Goal: Task Accomplishment & Management: Use online tool/utility

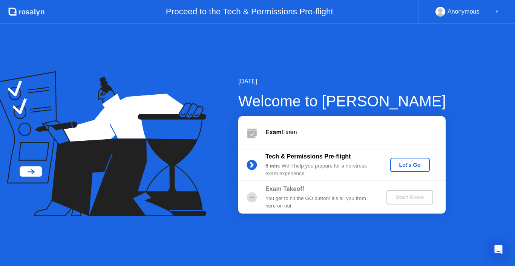
click at [407, 166] on div "Let's Go" at bounding box center [411, 165] width 34 height 6
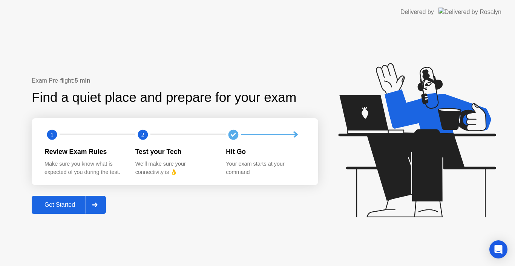
click at [82, 201] on div "Get Started" at bounding box center [60, 204] width 52 height 7
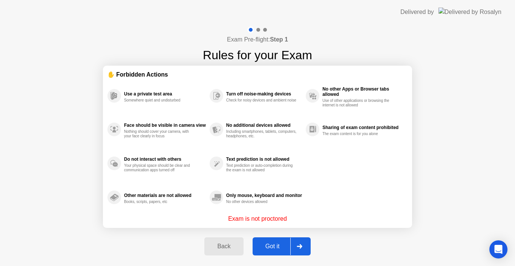
click at [284, 243] on div "Got it" at bounding box center [272, 246] width 35 height 7
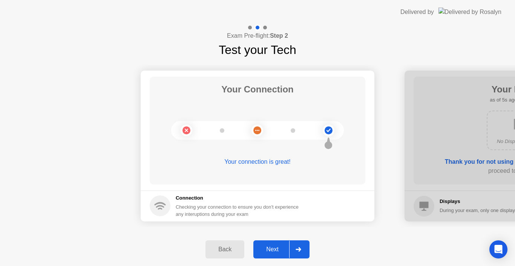
click at [284, 242] on button "Next" at bounding box center [282, 249] width 56 height 18
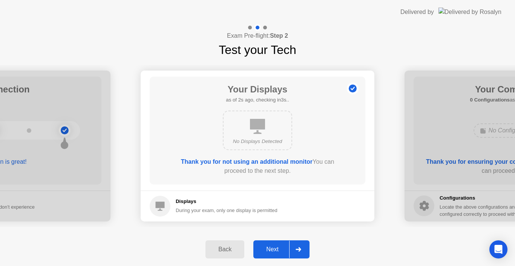
click at [284, 242] on button "Next" at bounding box center [282, 249] width 56 height 18
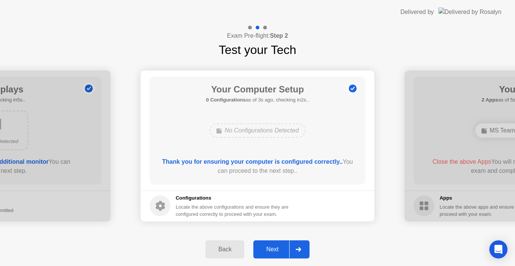
click at [280, 246] on div "Next" at bounding box center [273, 249] width 34 height 7
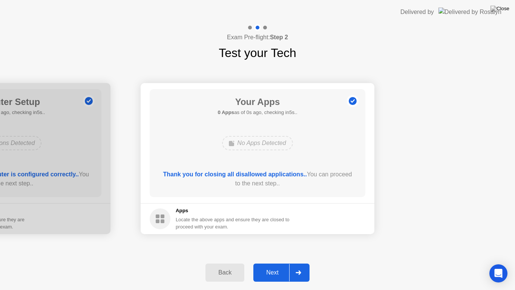
click at [277, 20] on header "Delivered by" at bounding box center [257, 12] width 515 height 24
click at [288, 266] on div "Next" at bounding box center [273, 272] width 34 height 7
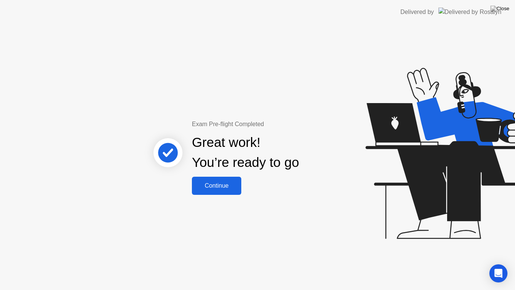
click at [212, 189] on div "Continue" at bounding box center [216, 185] width 45 height 7
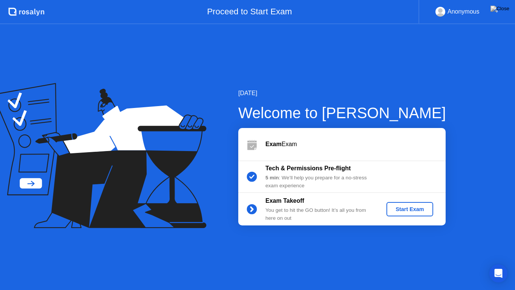
click at [404, 208] on div "Start Exam" at bounding box center [410, 209] width 40 height 6
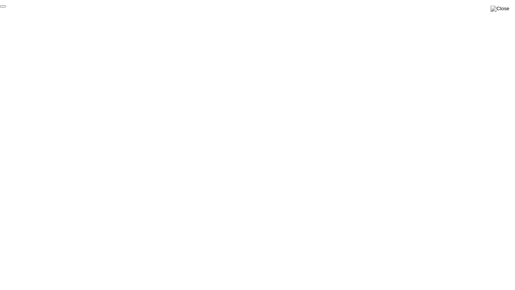
click at [6, 8] on button "End Proctoring Session" at bounding box center [3, 6] width 6 height 2
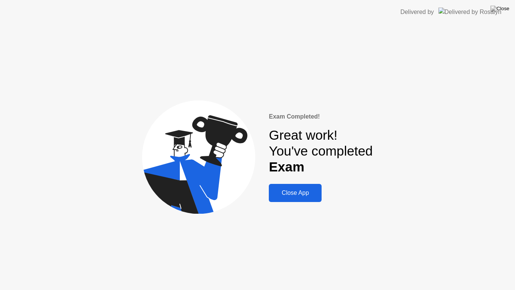
click at [291, 190] on div "Close App" at bounding box center [295, 192] width 48 height 7
